Goal: Transaction & Acquisition: Purchase product/service

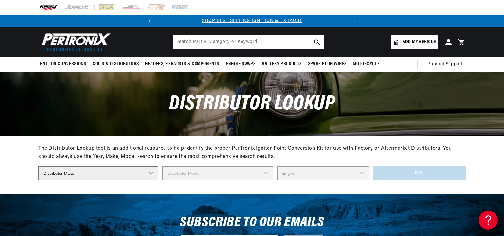
click at [151, 171] on select "Distributor Make Accel [PERSON_NAME] Autolite Bosch Century Chrysler Clark Colt…" at bounding box center [98, 173] width 120 height 14
click at [151, 173] on select "Distributor Make Accel [PERSON_NAME] Autolite Bosch Century Chrysler Clark Colt…" at bounding box center [98, 173] width 120 height 14
click at [151, 171] on select "Distributor Make Accel [PERSON_NAME] Autolite Bosch Century Chrysler Clark Colt…" at bounding box center [98, 173] width 120 height 14
click at [152, 171] on select "Distributor Make Accel [PERSON_NAME] Autolite Bosch Century Chrysler Clark Colt…" at bounding box center [98, 173] width 120 height 14
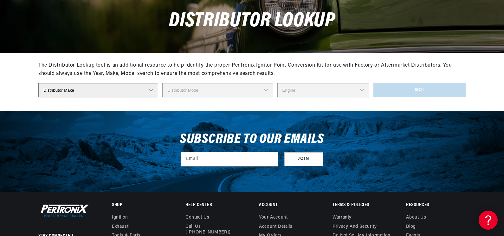
scroll to position [0, 0]
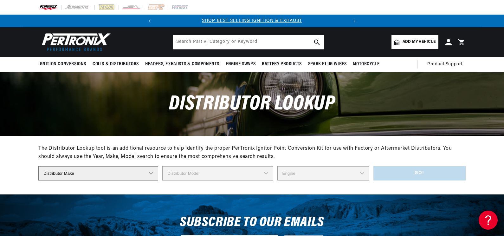
click at [149, 173] on select "Distributor Make Accel [PERSON_NAME] Autolite Bosch Century Chrysler Clark Colt…" at bounding box center [98, 173] width 120 height 14
select select "IHC"
click at [38, 166] on select "Distributor Make Accel [PERSON_NAME] Autolite Bosch Century Chrysler Clark Colt…" at bounding box center [98, 173] width 120 height 14
click at [268, 174] on select "Distributor Model 170105-C91 170216-C91 170344-C91 170345-C91 170571-C92 170770…" at bounding box center [217, 173] width 111 height 14
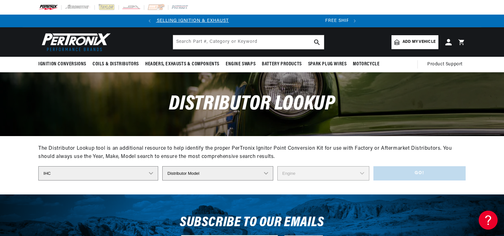
scroll to position [0, 0]
click at [267, 172] on select "Distributor Model 170105-C91 170216-C91 170344-C91 170345-C91 170571-C92 170770…" at bounding box center [217, 173] width 111 height 14
select select "534444-R91"
click at [162, 166] on select "Distributor Model 170105-C91 170216-C91 170344-C91 170345-C91 170571-C92 170770…" at bounding box center [217, 173] width 111 height 14
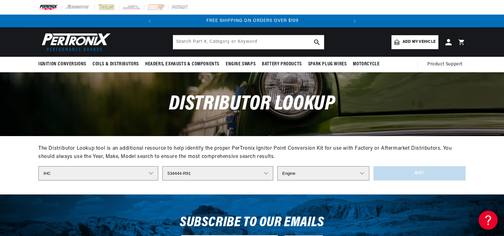
click at [362, 172] on select "Engine 4" at bounding box center [323, 173] width 92 height 14
click at [362, 174] on select "Engine 4" at bounding box center [323, 173] width 92 height 14
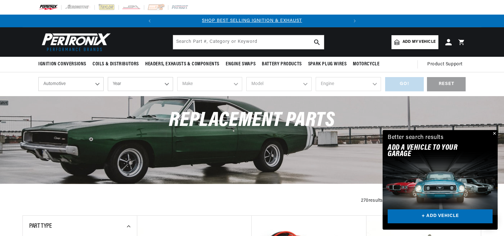
click at [98, 85] on select "Automotive Agricultural Industrial Marine Motorcycle" at bounding box center [70, 84] width 65 height 14
click at [38, 77] on select "Automotive Agricultural Industrial Marine Motorcycle" at bounding box center [70, 84] width 65 height 14
select select "Agricultural"
click at [167, 84] on select "Year 1970 1965 1964 1960 1959 1958 1957 1939 1938 1937" at bounding box center [140, 84] width 65 height 14
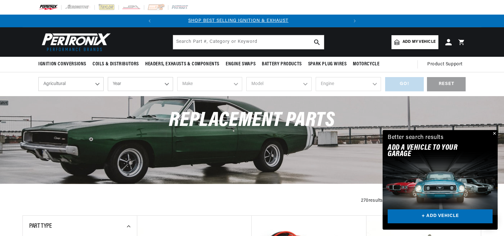
scroll to position [0, 0]
select select "1965"
click at [108, 77] on select "Year 1970 1965 1964 1960 1959 1958 1957 1939 1938 1937" at bounding box center [140, 84] width 65 height 14
click at [233, 83] on select "Make Ford" at bounding box center [209, 84] width 65 height 14
click at [170, 84] on select "1970 1965 1964 1960 1959 1958 1957 1939 1938 1937" at bounding box center [140, 84] width 65 height 14
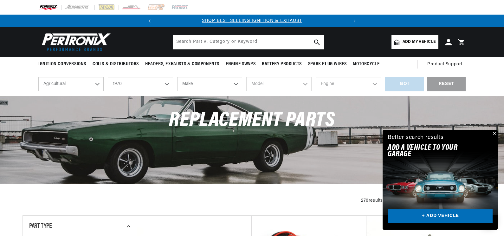
click at [108, 77] on select "1970 1965 1964 1960 1959 1958 1957 1939 1938 1937" at bounding box center [140, 84] width 65 height 14
select select "1970"
click at [235, 84] on select "Make International Harvester" at bounding box center [209, 84] width 65 height 14
select select "International-Harvester"
click at [177, 77] on select "Make International Harvester" at bounding box center [209, 84] width 65 height 14
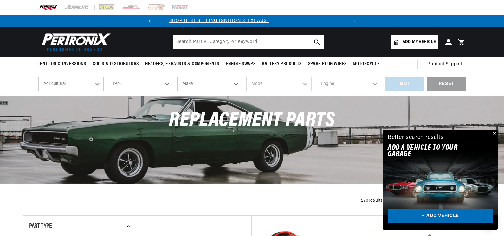
select select "International-Harvester"
click at [307, 85] on select "Model 265 F H30B R Payloader UB-220 UR-450 UV-450 Power Unit" at bounding box center [278, 84] width 65 height 14
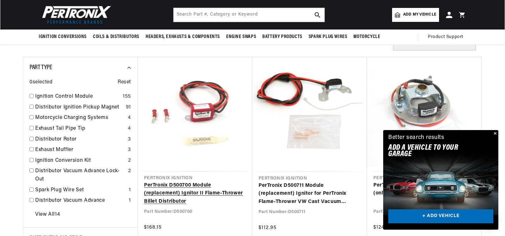
scroll to position [0, 0]
